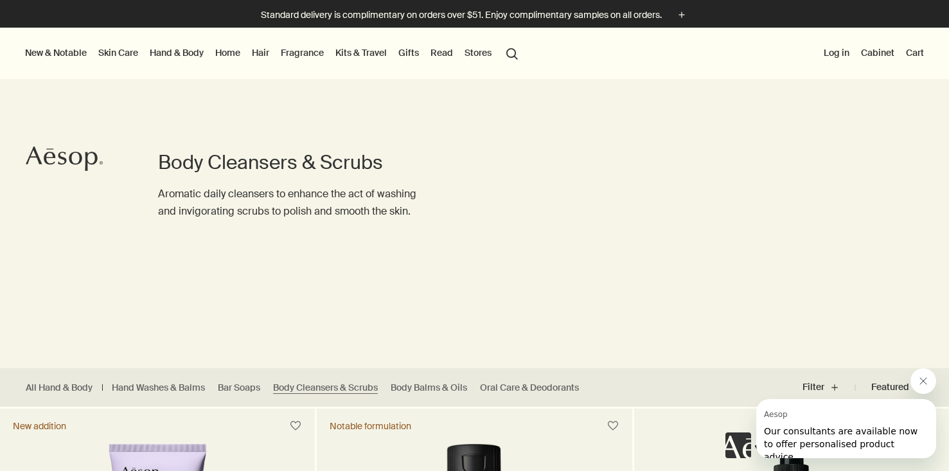
click at [569, 198] on div "Body Cleansers & Scrubs Aromatic daily cleansers to enhance the act of washing …" at bounding box center [474, 199] width 949 height 337
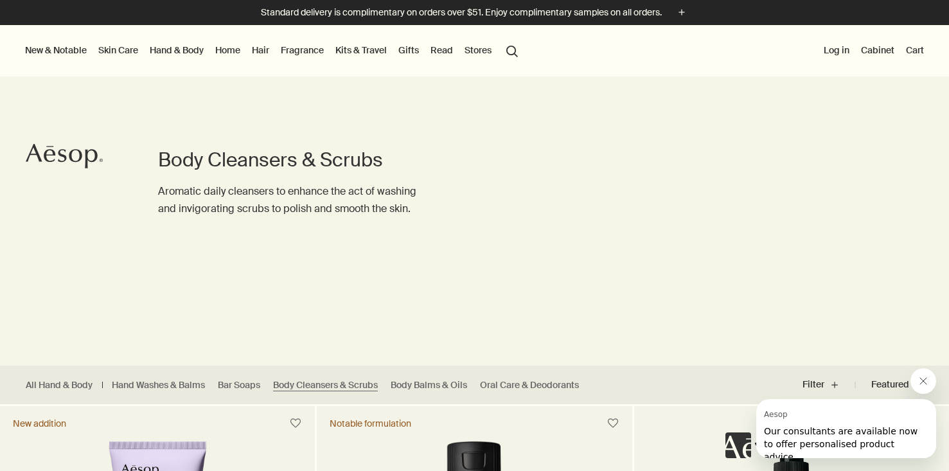
scroll to position [3, 0]
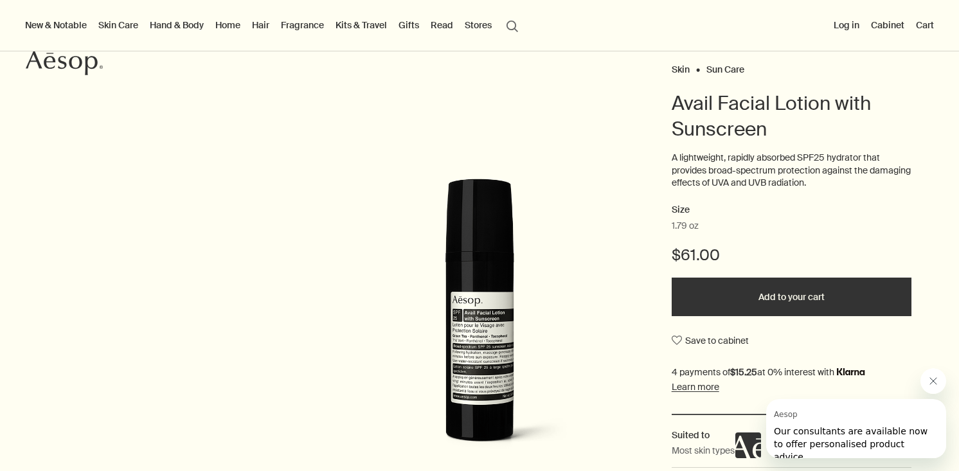
scroll to position [195, 0]
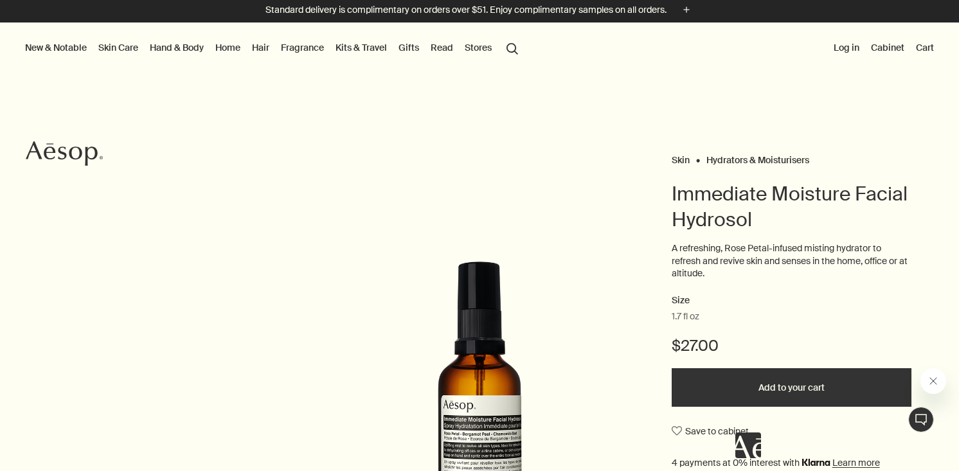
scroll to position [103, 0]
